Goal: Information Seeking & Learning: Stay updated

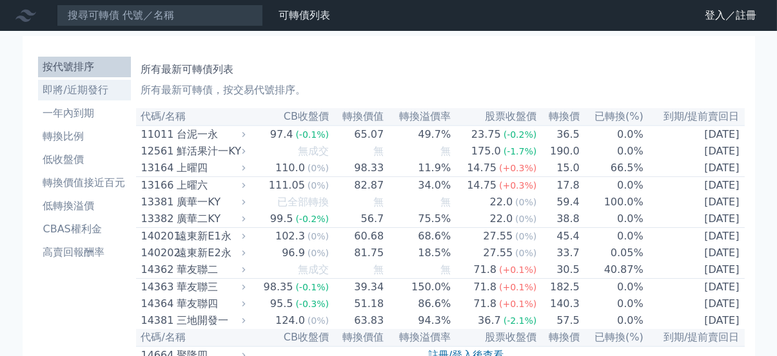
click at [100, 90] on li "即將/近期發行" at bounding box center [84, 89] width 93 height 15
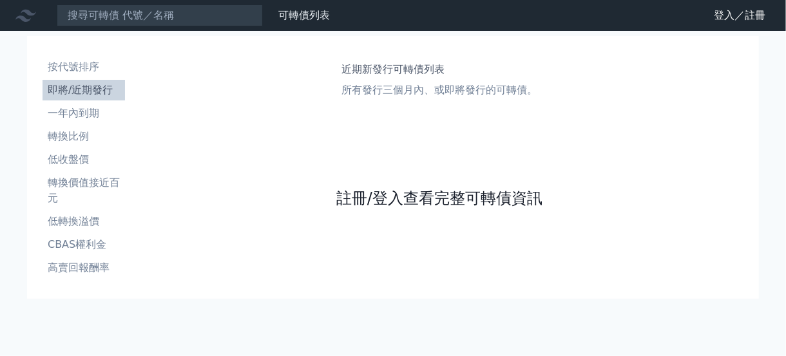
click at [387, 199] on link "註冊/登入查看完整可轉債資訊" at bounding box center [439, 198] width 206 height 21
